Goal: Information Seeking & Learning: Learn about a topic

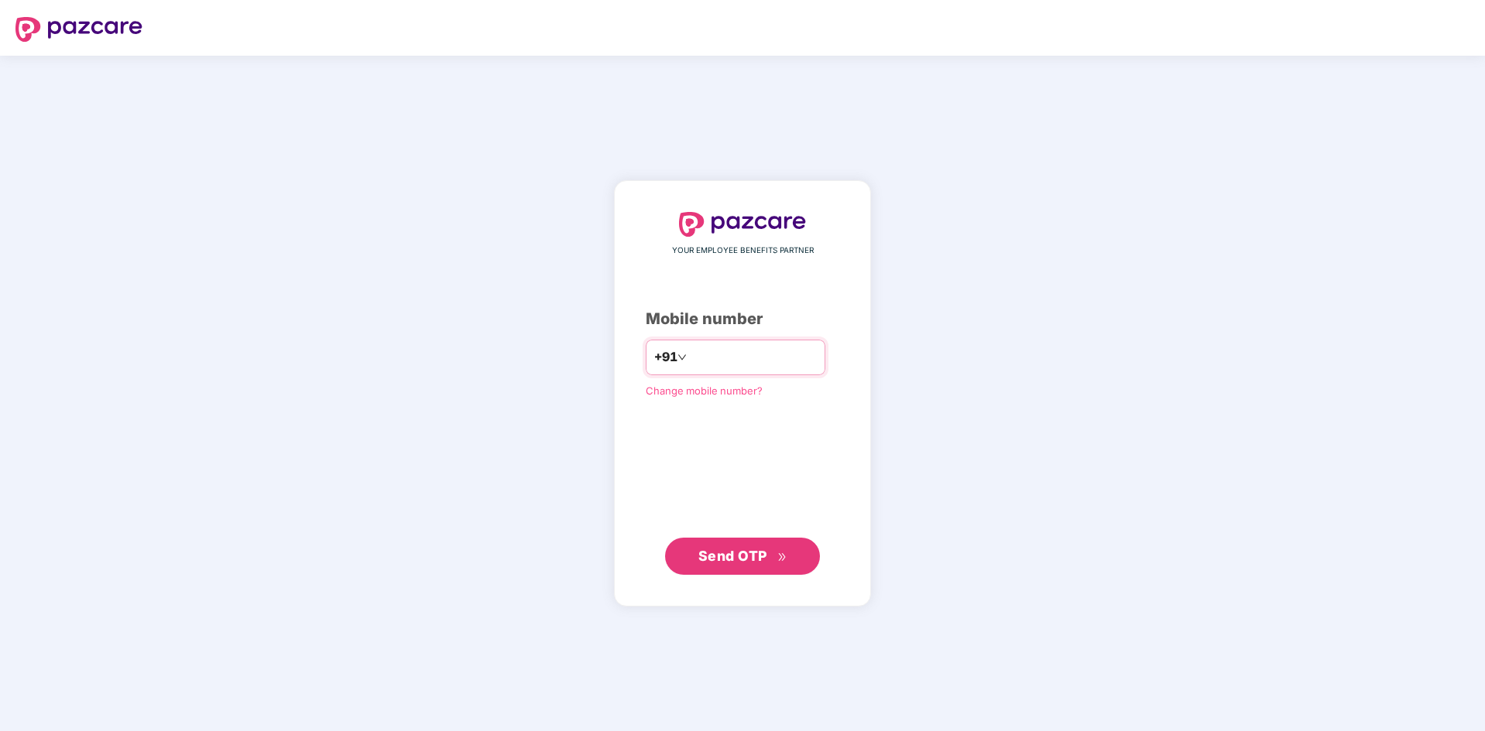
type input "**********"
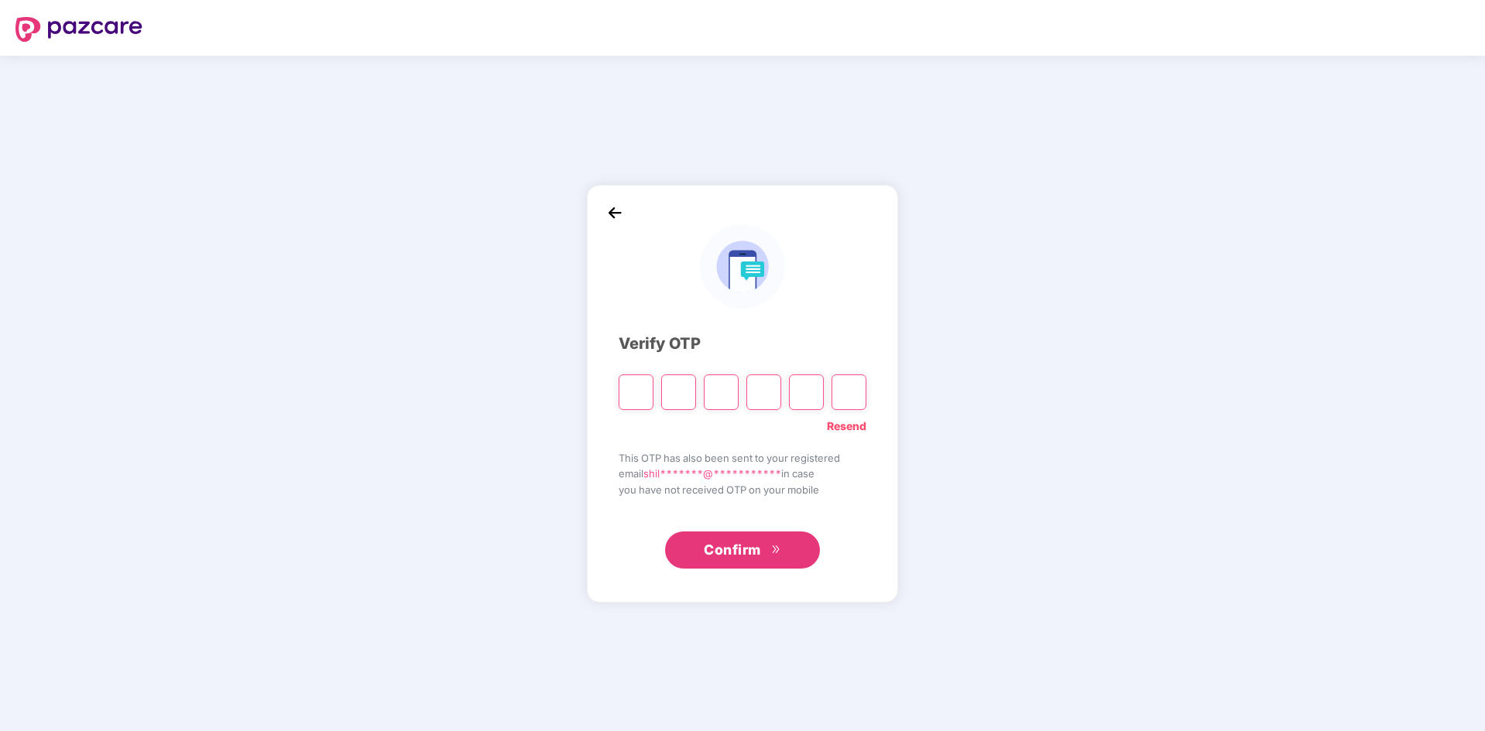
type input "*"
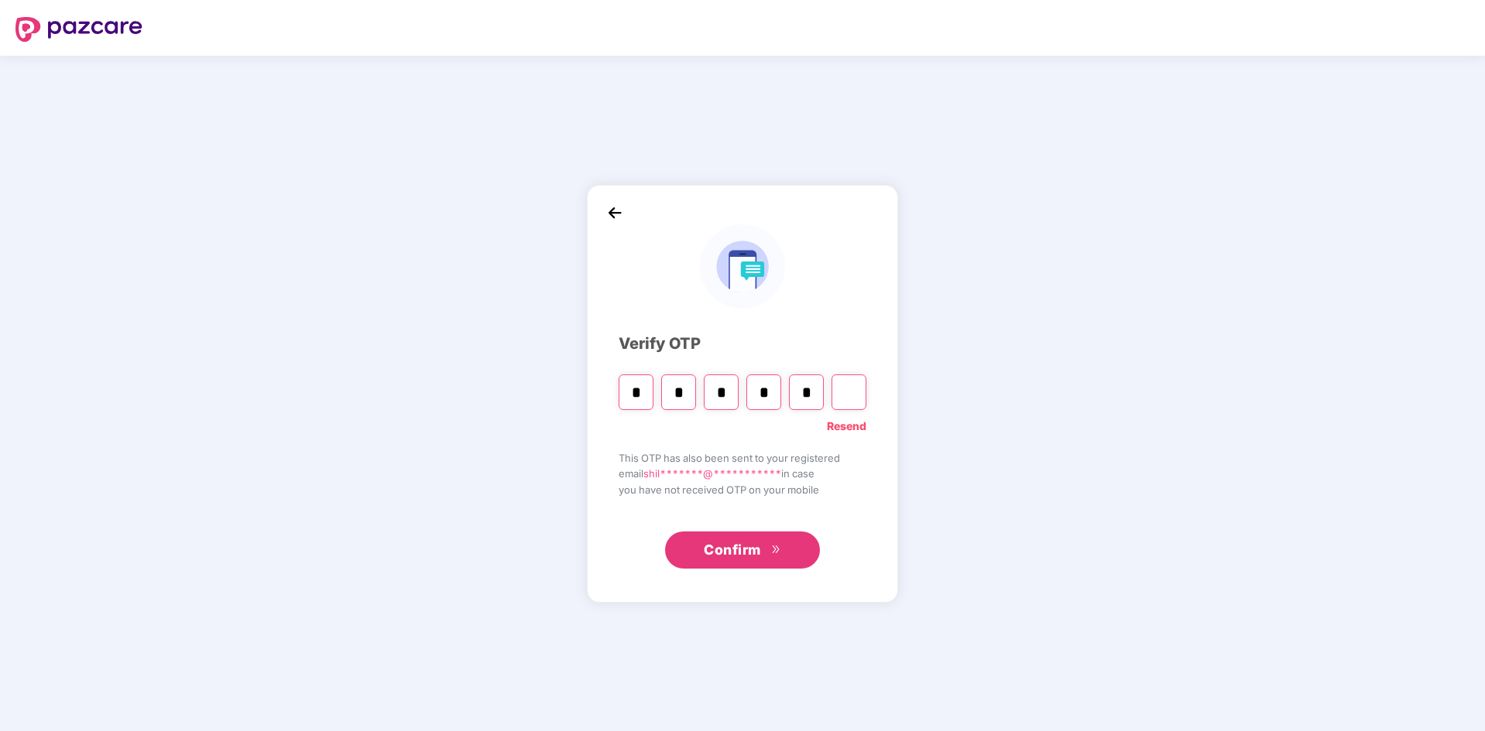
type input "*"
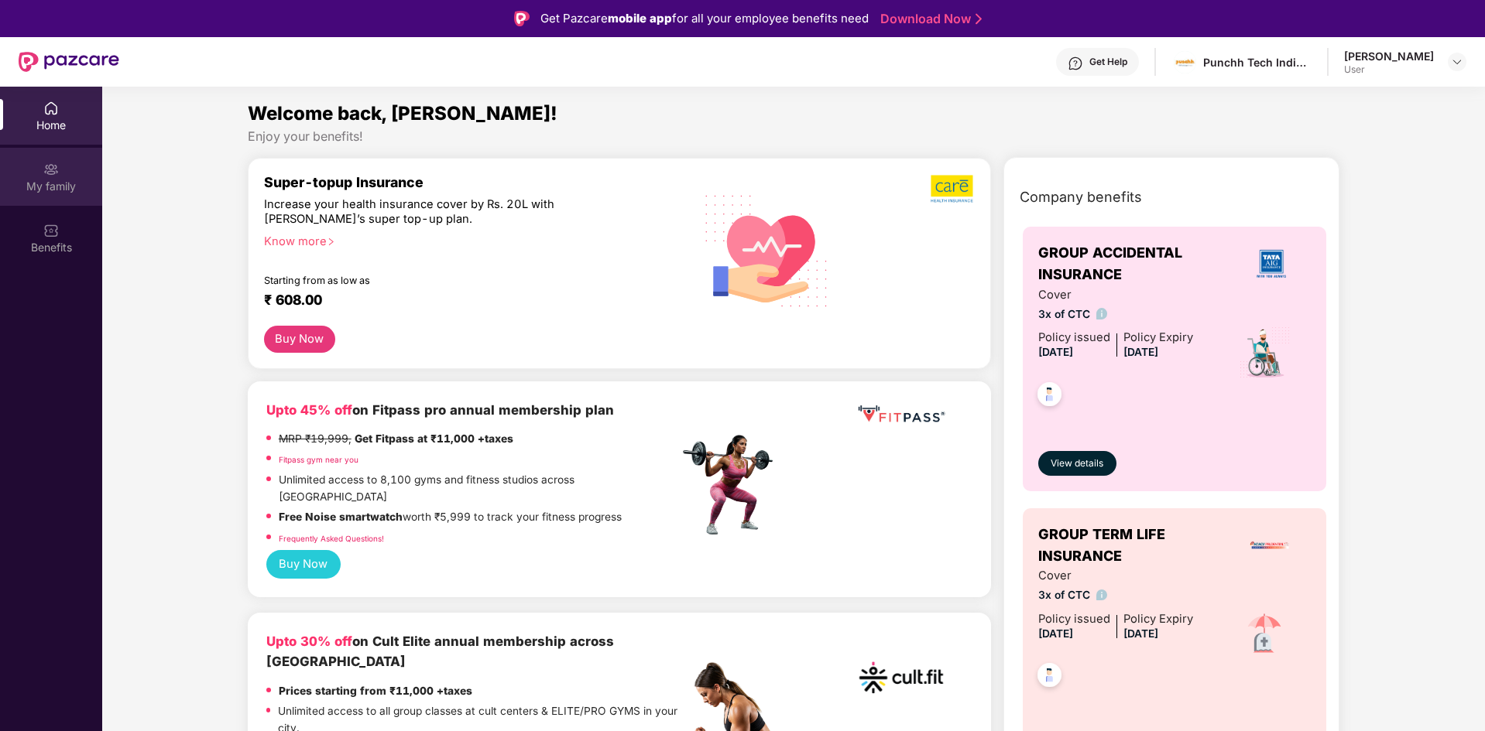
click at [67, 180] on div "My family" at bounding box center [51, 186] width 102 height 15
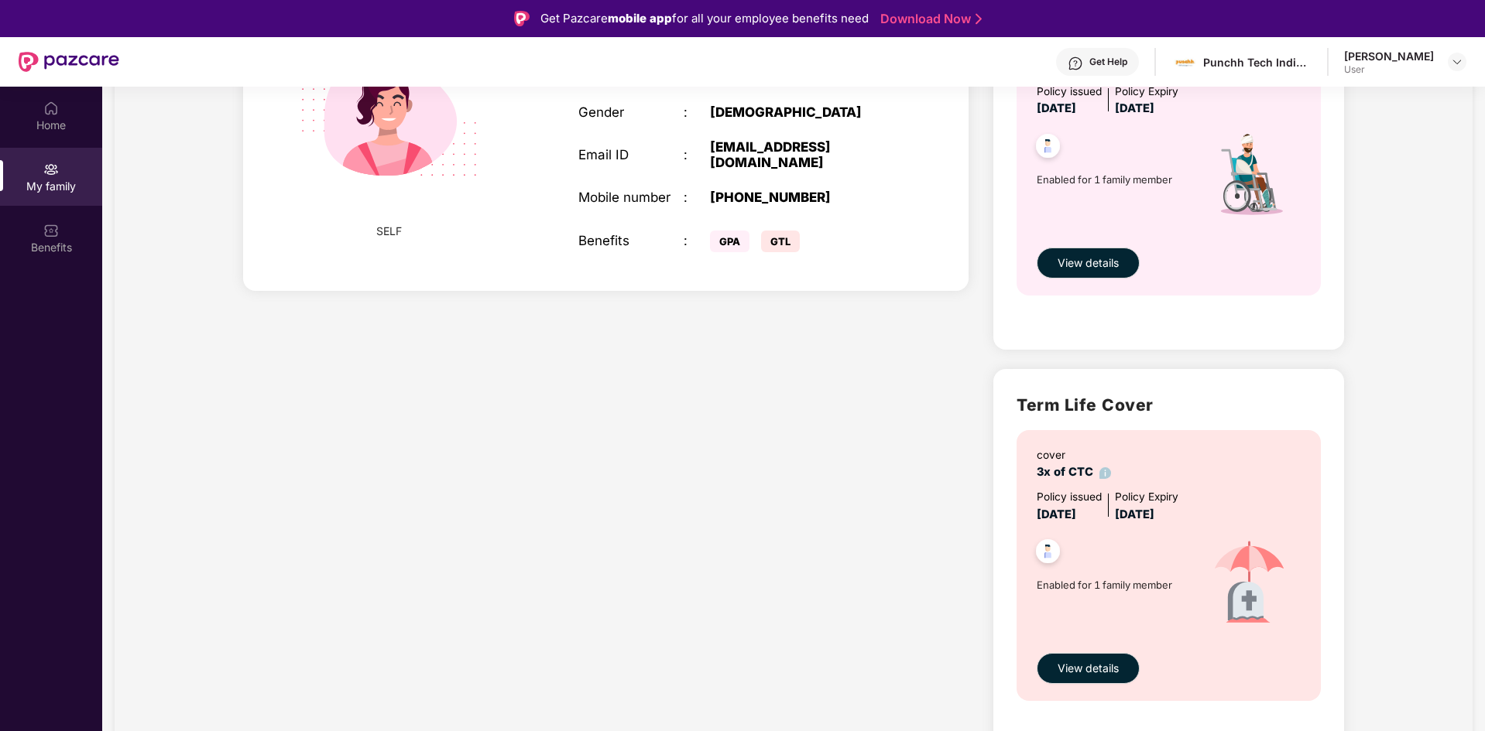
scroll to position [87, 0]
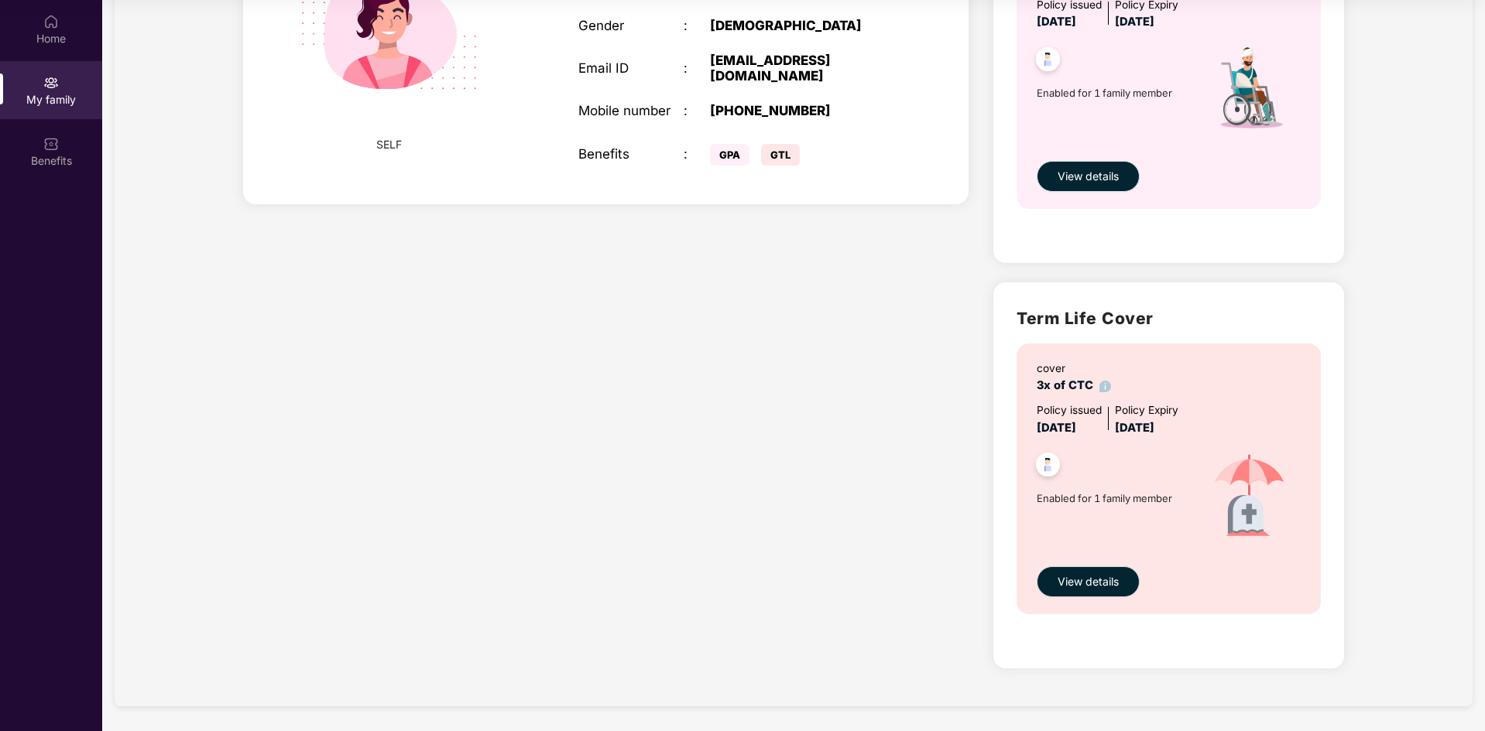
click at [1091, 179] on span "View details" at bounding box center [1087, 176] width 61 height 17
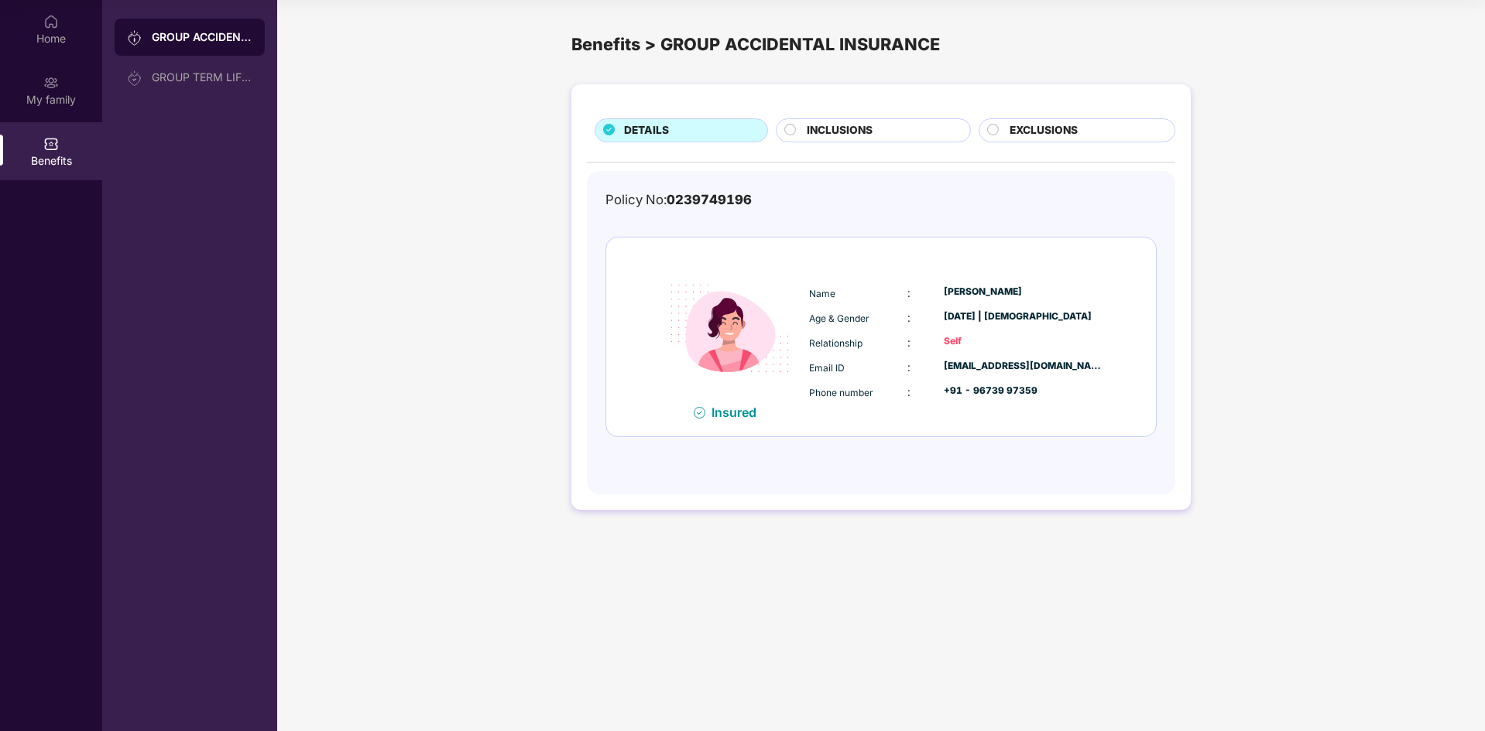
click at [868, 128] on span "INCLUSIONS" at bounding box center [840, 130] width 66 height 17
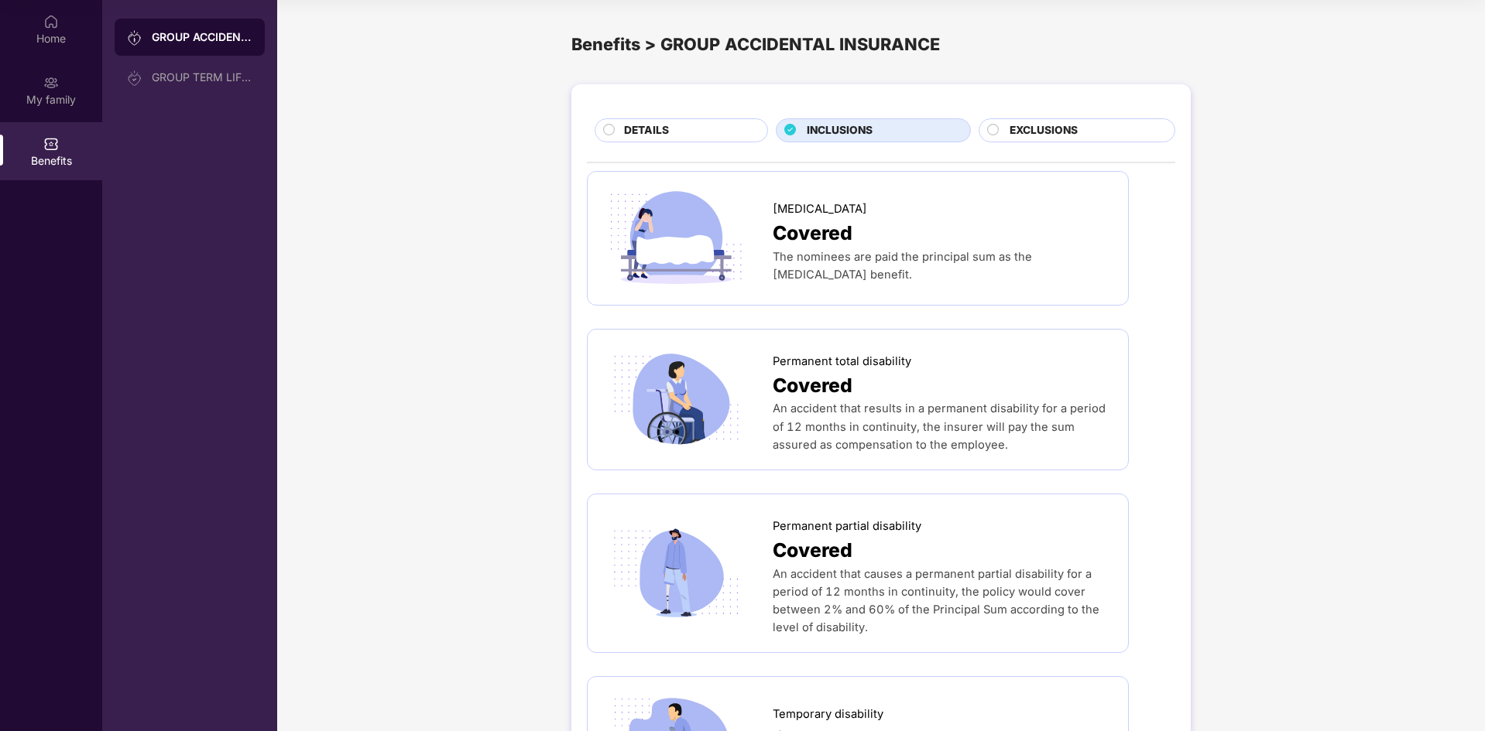
click at [685, 133] on div "DETAILS" at bounding box center [687, 131] width 143 height 19
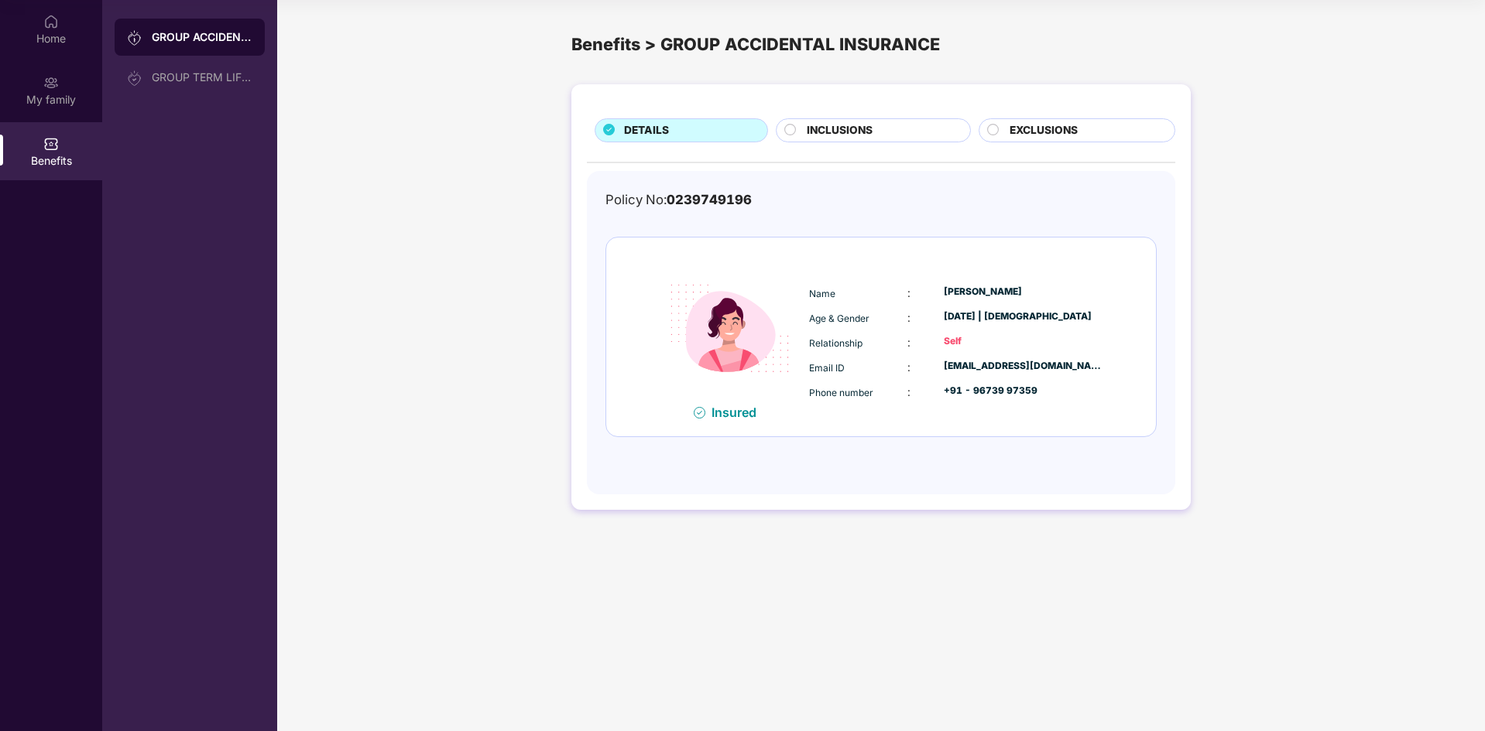
click at [1092, 129] on div "EXCLUSIONS" at bounding box center [1084, 131] width 165 height 19
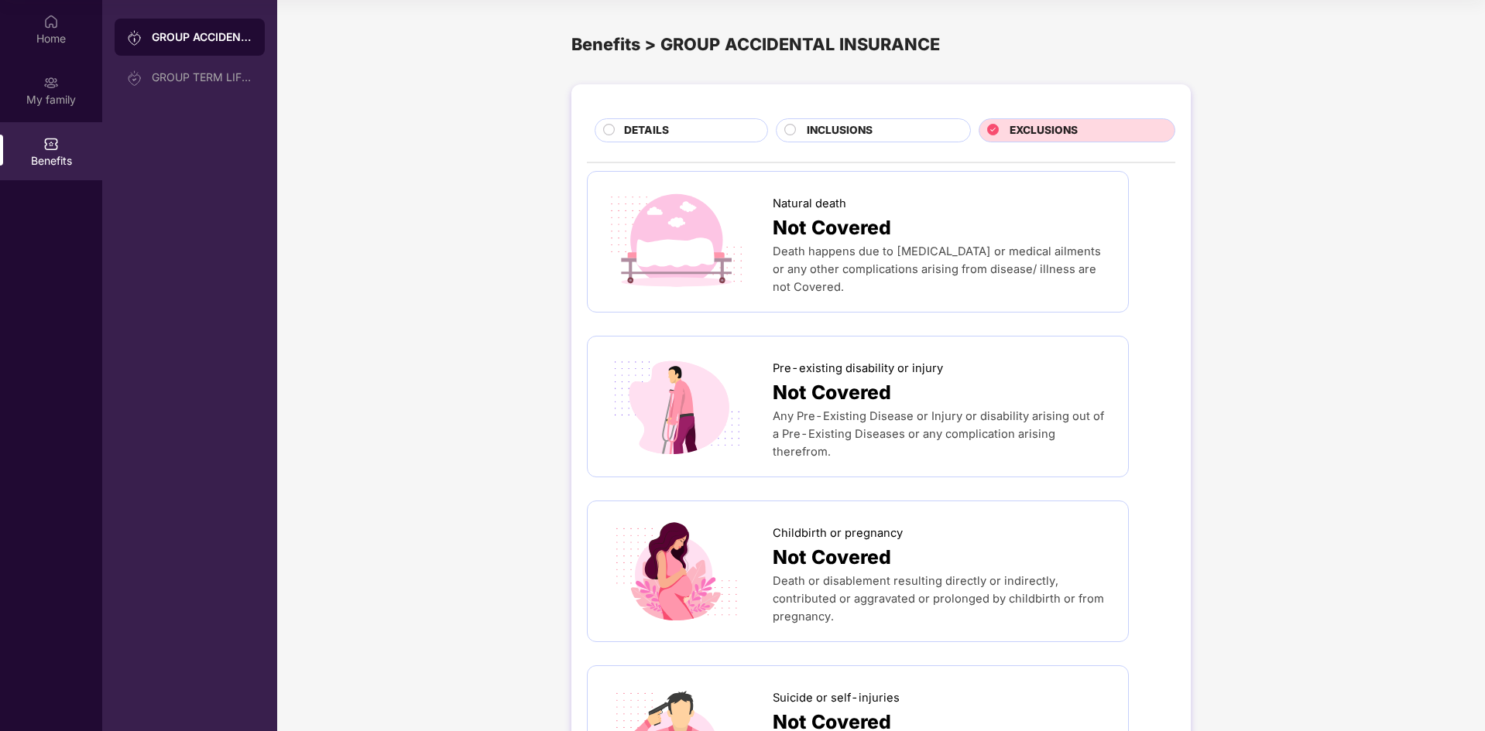
click at [637, 121] on div "DETAILS" at bounding box center [680, 130] width 173 height 24
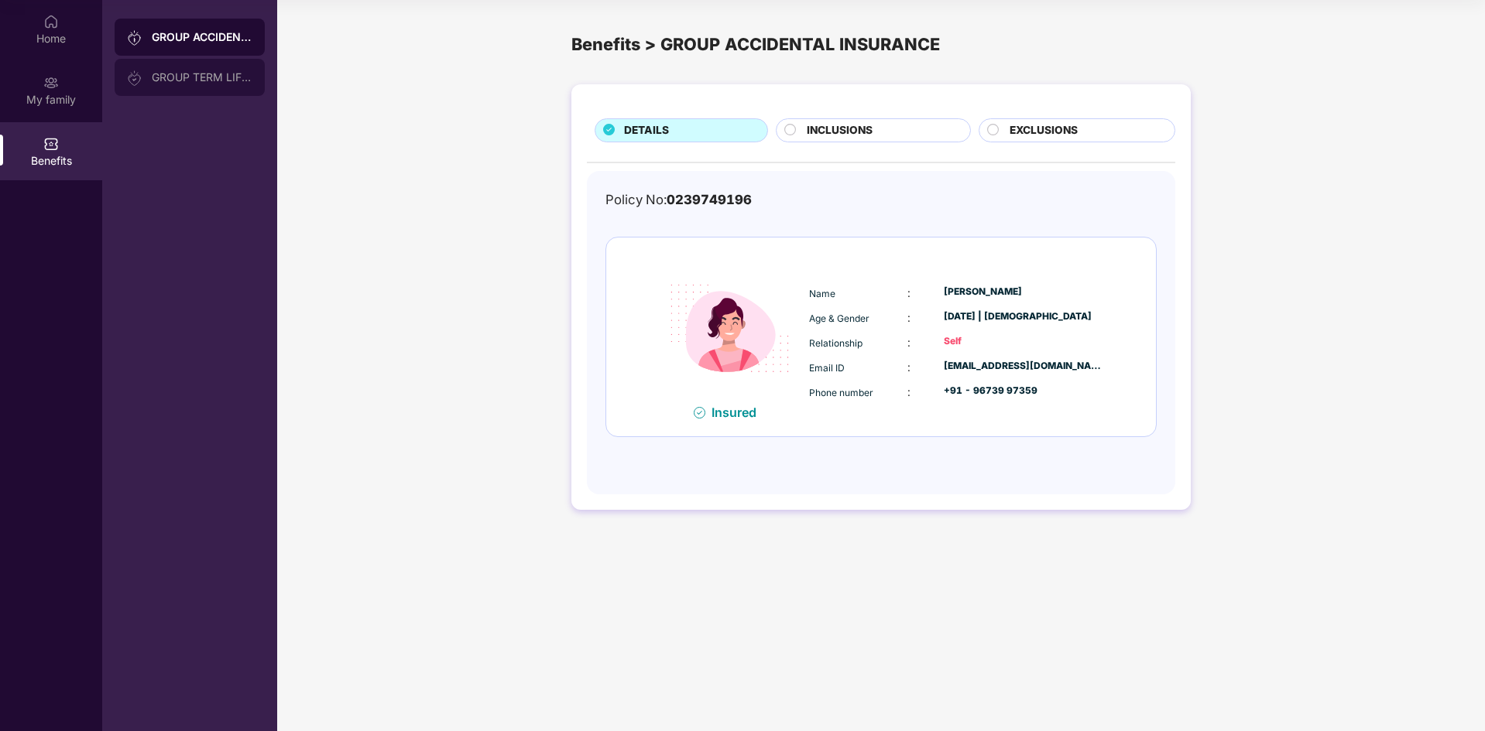
click at [166, 84] on div "GROUP TERM LIFE INSURANCE" at bounding box center [190, 77] width 150 height 37
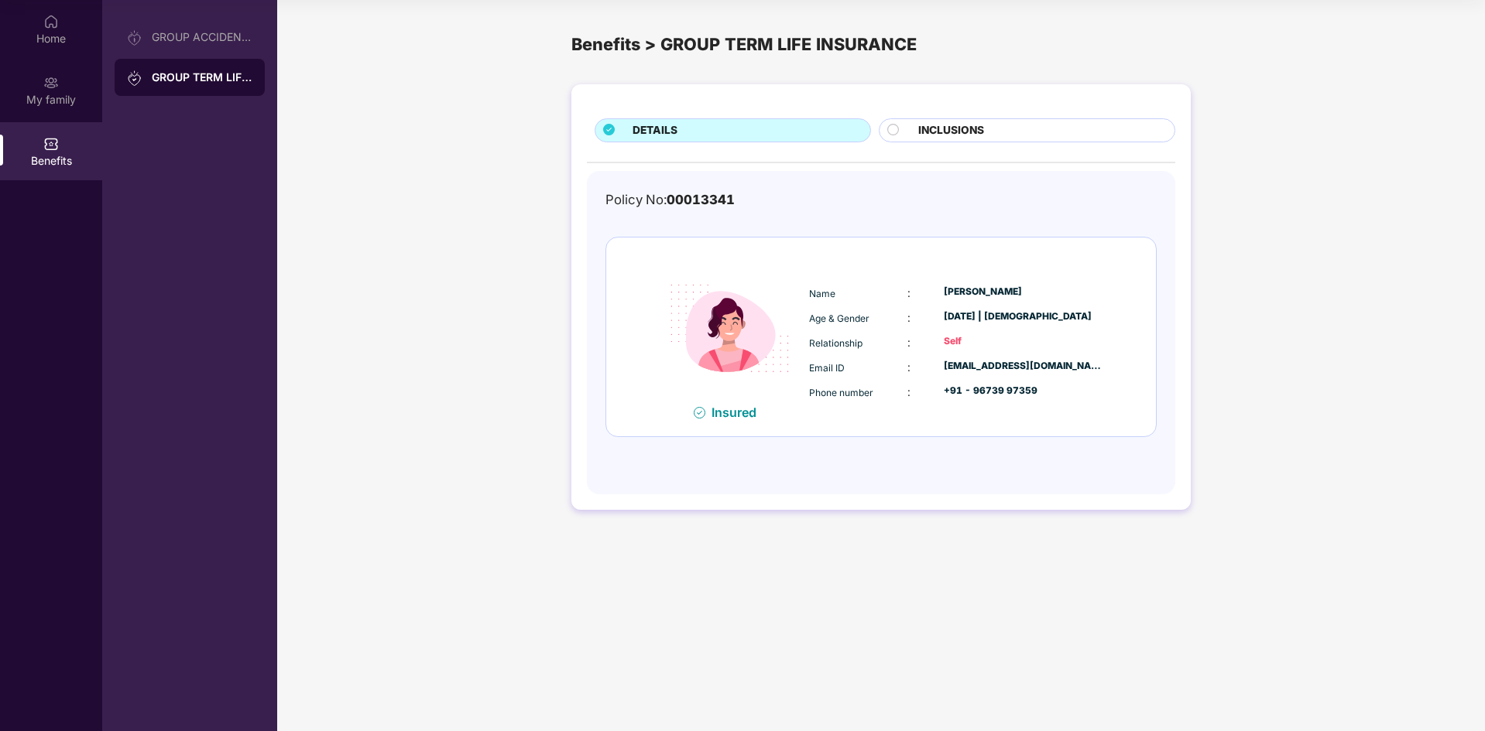
click at [953, 132] on span "INCLUSIONS" at bounding box center [951, 130] width 66 height 17
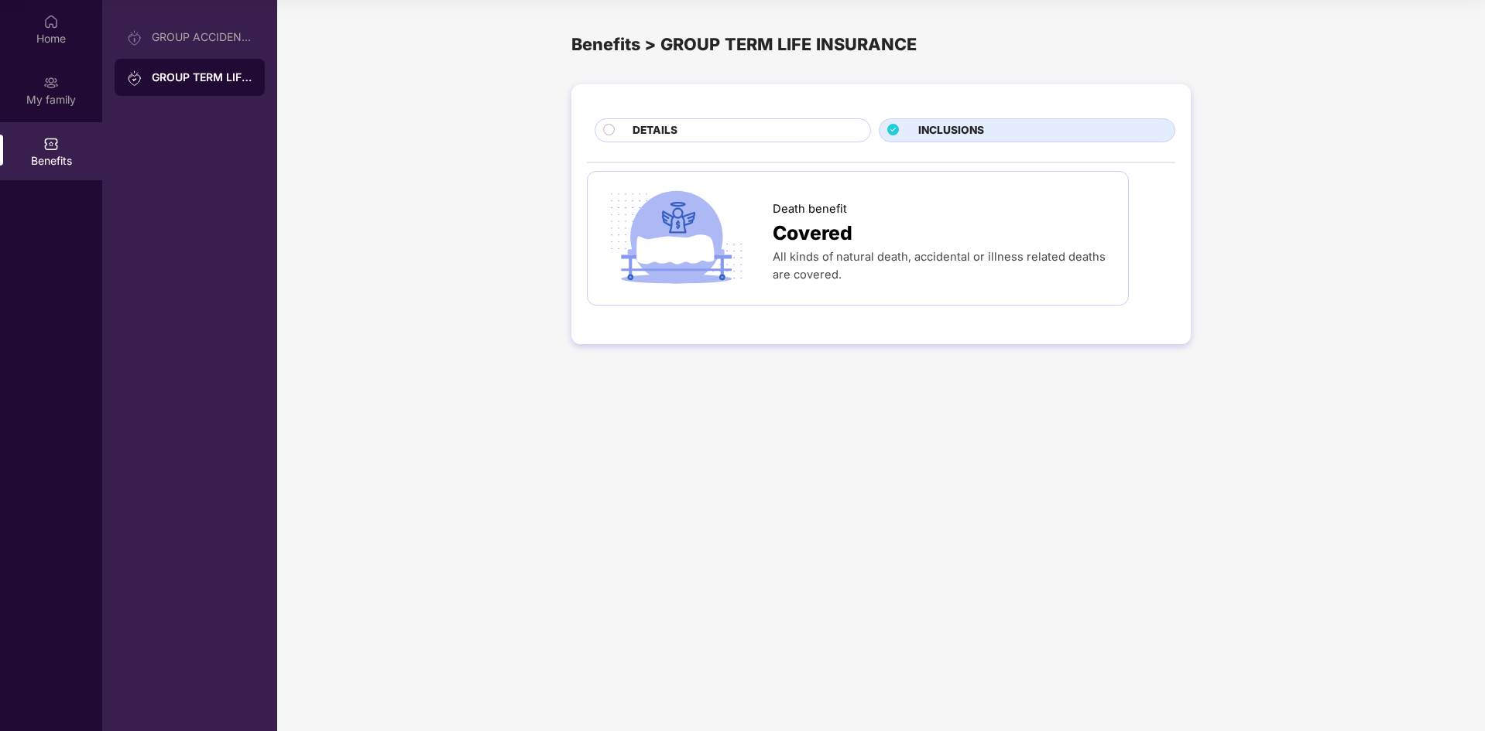
click at [680, 137] on div "DETAILS" at bounding box center [744, 131] width 238 height 19
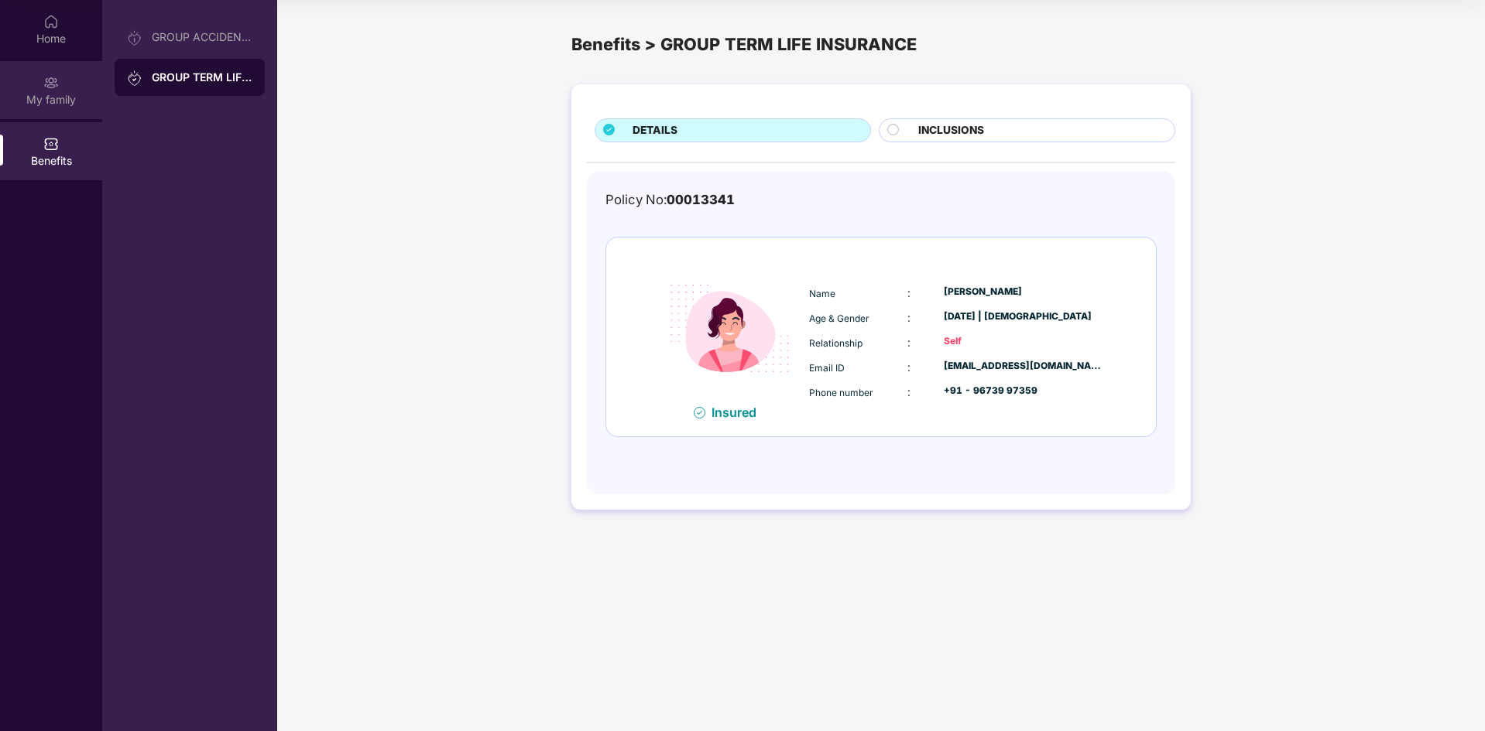
click at [101, 115] on div "My family" at bounding box center [51, 90] width 102 height 58
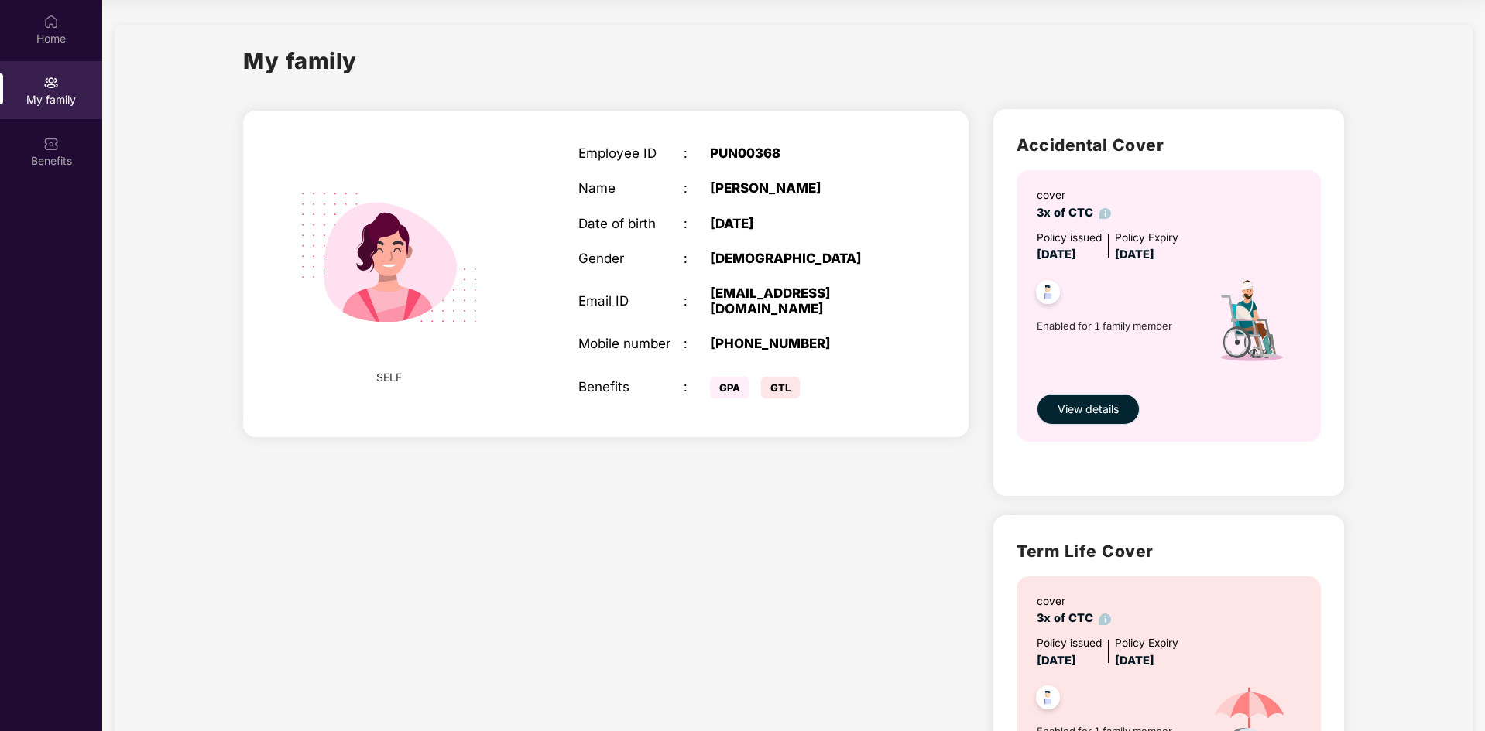
click at [1077, 403] on span "View details" at bounding box center [1087, 409] width 61 height 17
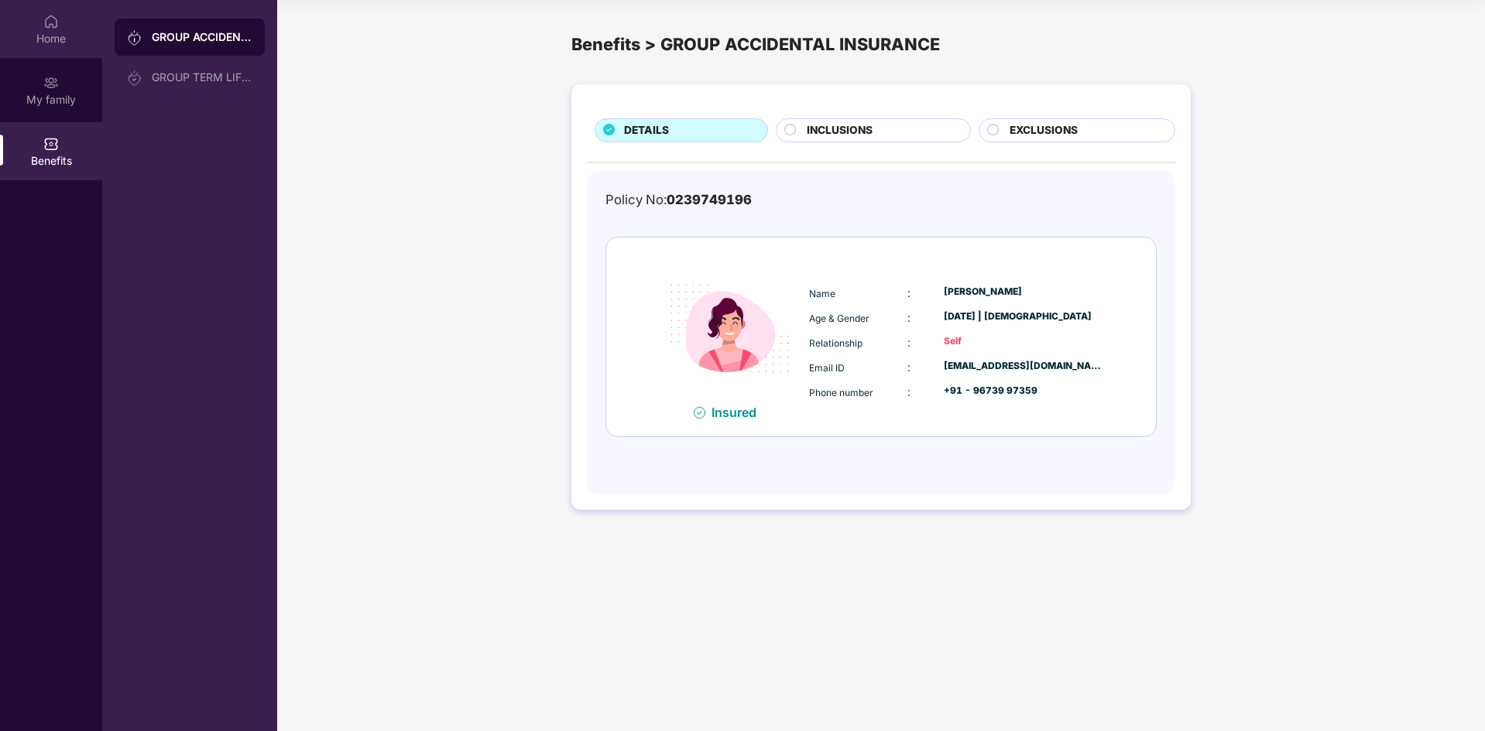
click at [19, 50] on div "Home" at bounding box center [51, 29] width 102 height 58
